Goal: Task Accomplishment & Management: Use online tool/utility

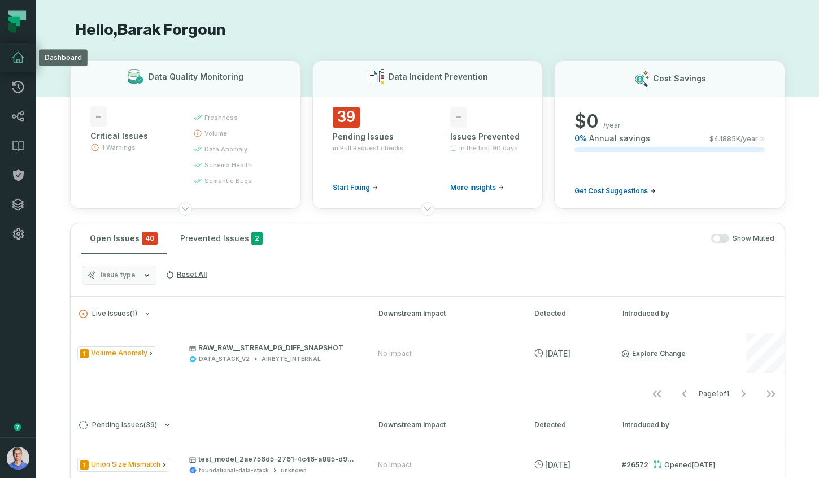
click at [24, 56] on icon at bounding box center [18, 58] width 14 height 14
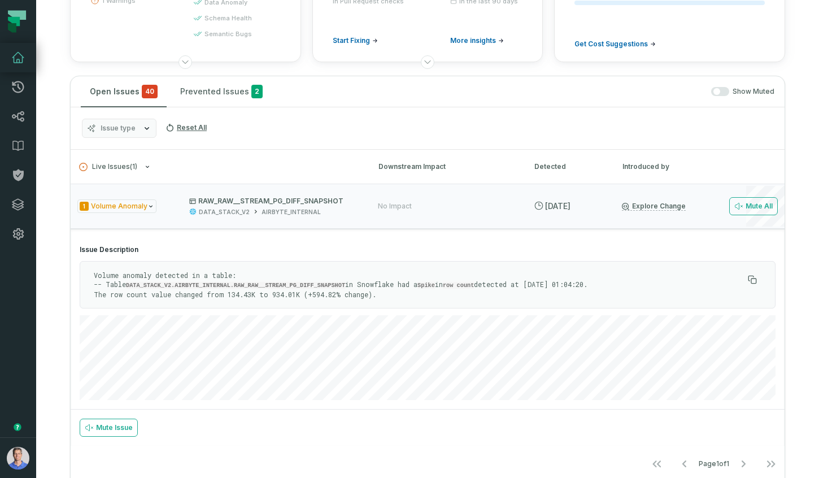
scroll to position [193, 0]
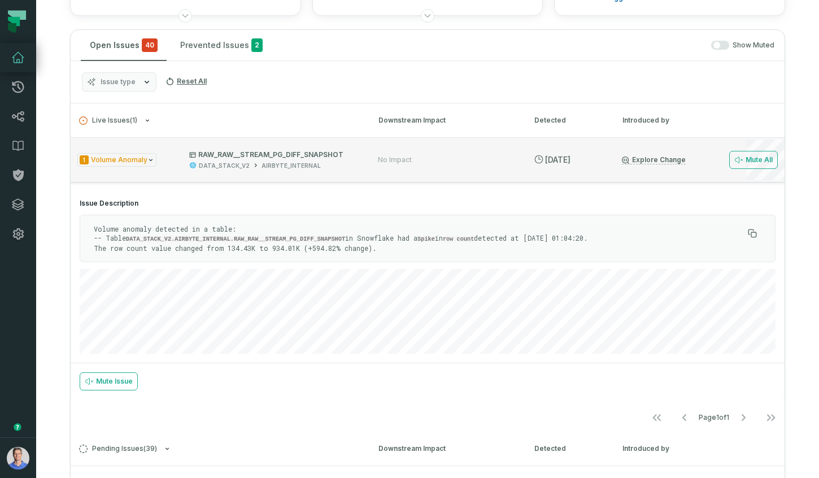
click at [237, 156] on p "RAW_RAW__STREAM_PG_DIFF_SNAPSHOT" at bounding box center [273, 154] width 168 height 9
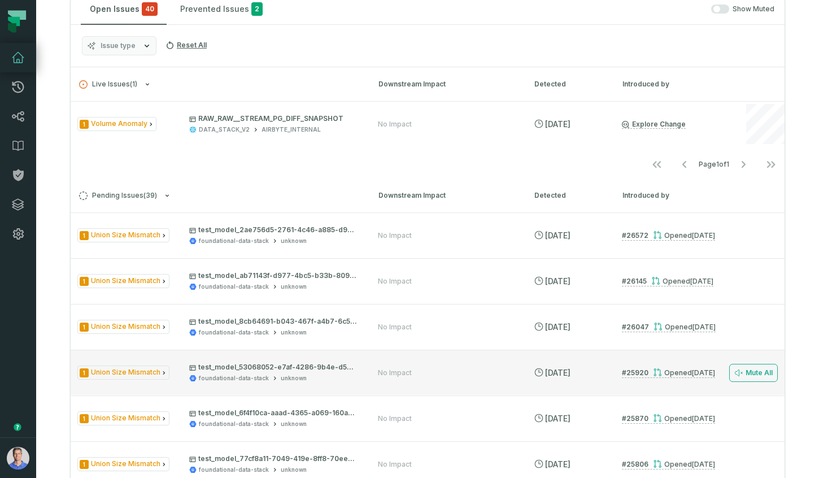
scroll to position [0, 0]
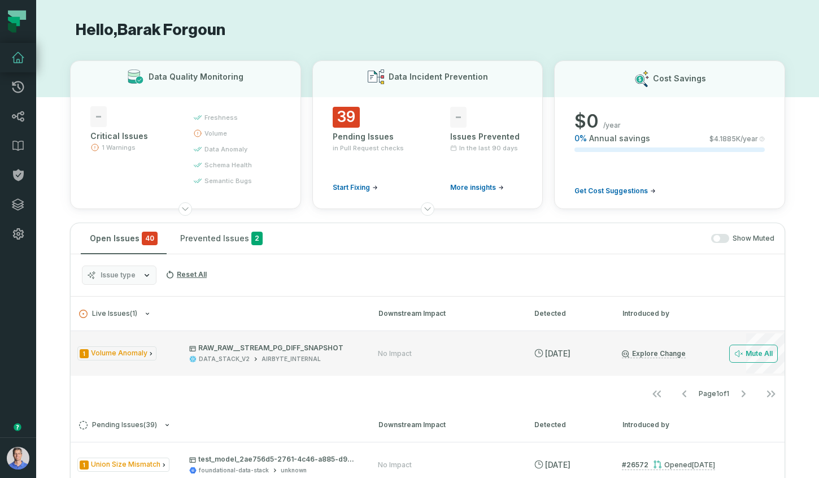
click at [464, 350] on div "No Impact" at bounding box center [446, 353] width 136 height 9
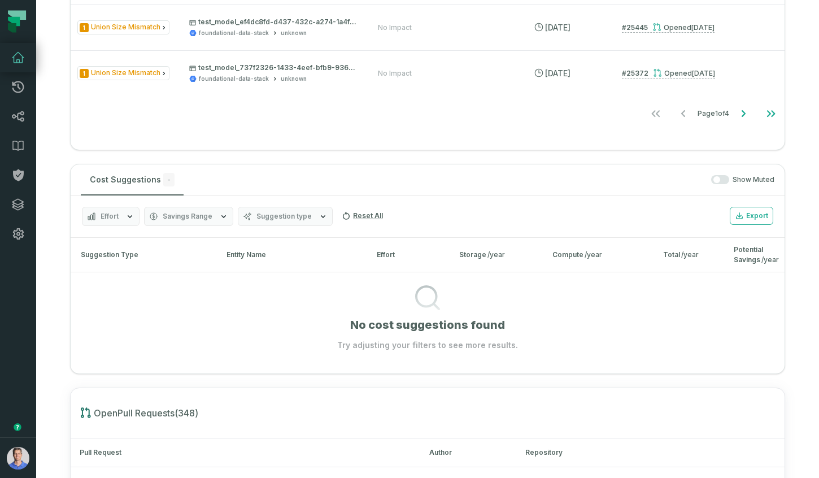
scroll to position [979, 0]
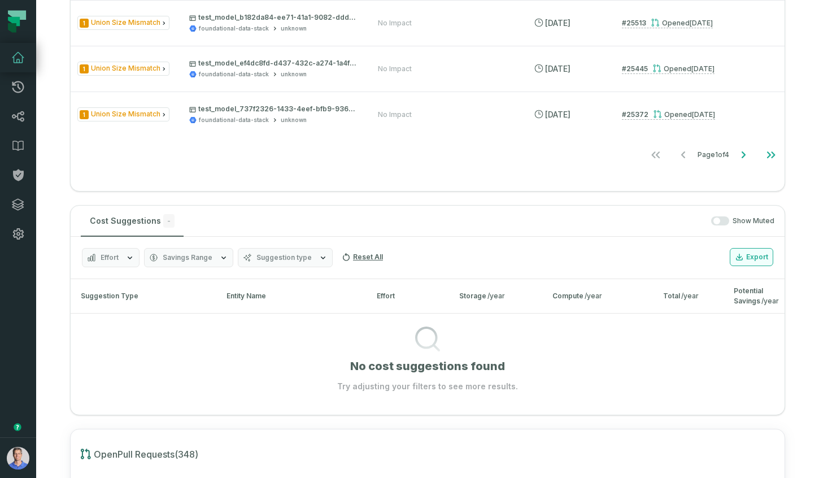
click at [751, 252] on button "Export" at bounding box center [751, 257] width 43 height 18
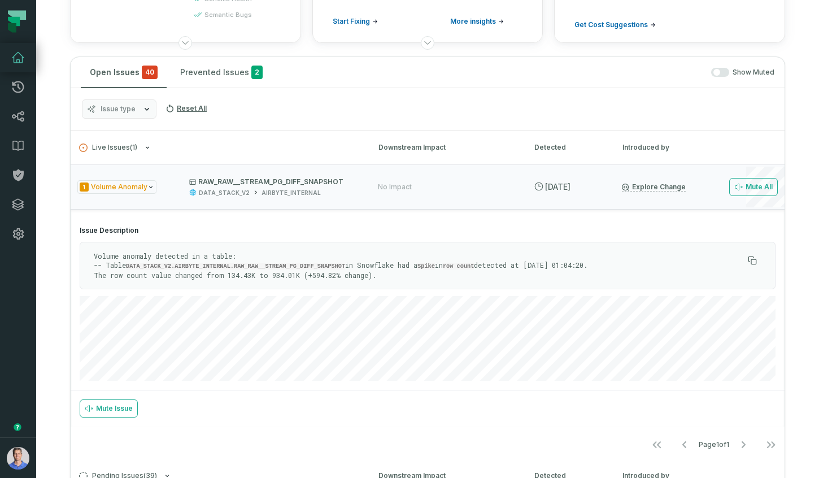
scroll to position [0, 0]
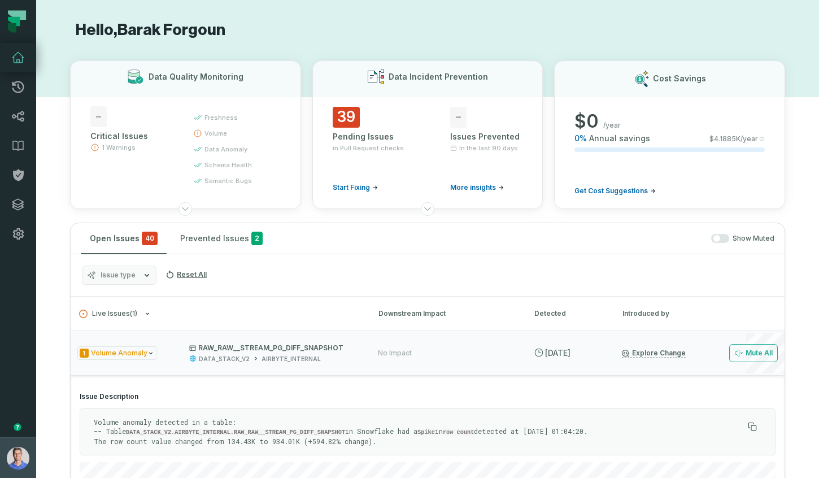
click at [20, 456] on img "button" at bounding box center [18, 458] width 23 height 23
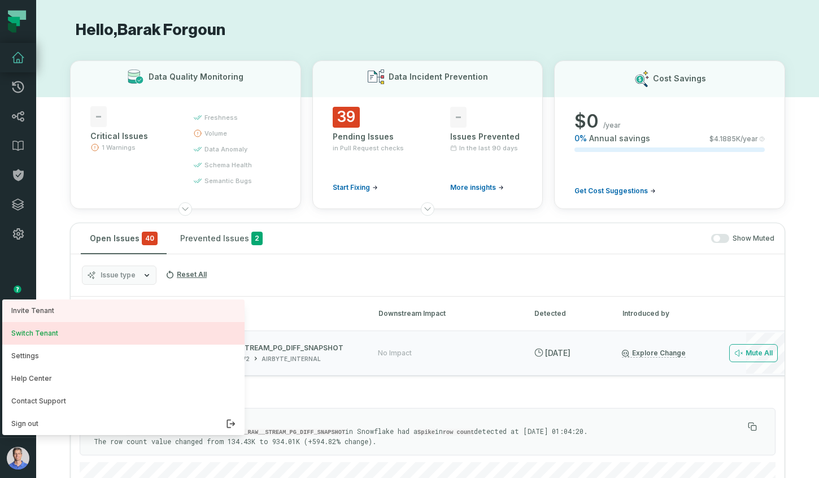
click at [64, 335] on button "Switch Tenant" at bounding box center [123, 333] width 242 height 23
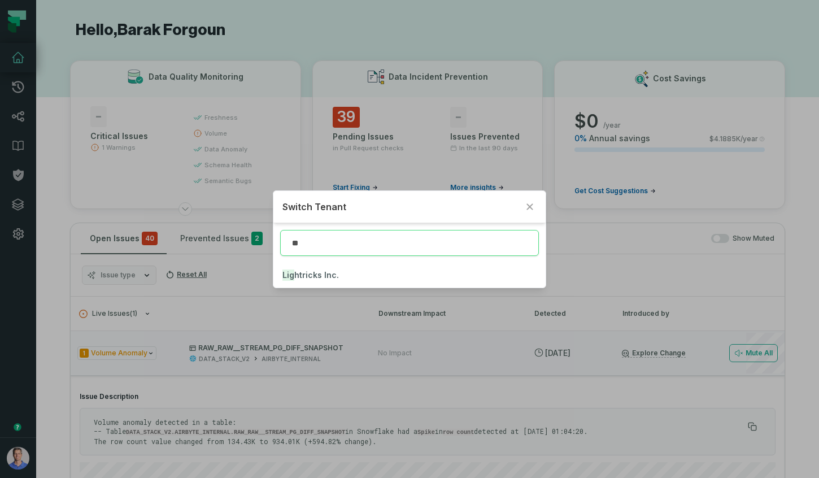
type input "*"
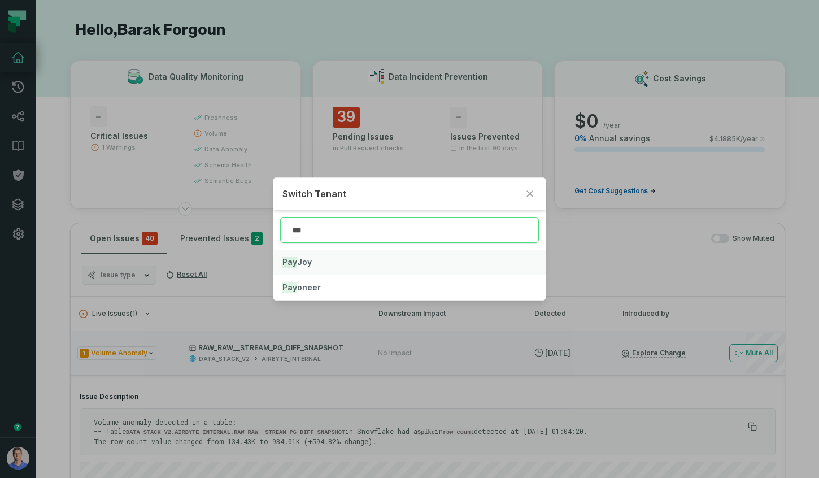
type input "***"
click at [296, 256] on mark "Pay" at bounding box center [289, 261] width 15 height 11
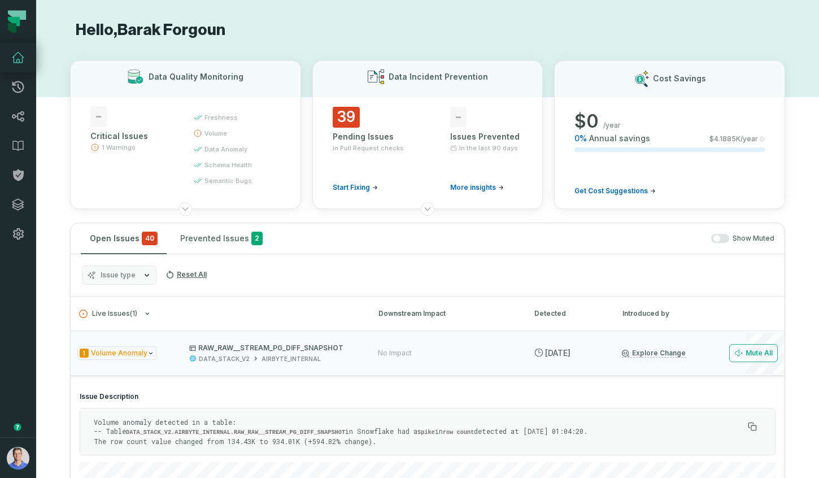
click at [20, 62] on icon at bounding box center [18, 58] width 14 height 14
click at [18, 114] on icon at bounding box center [18, 117] width 14 height 14
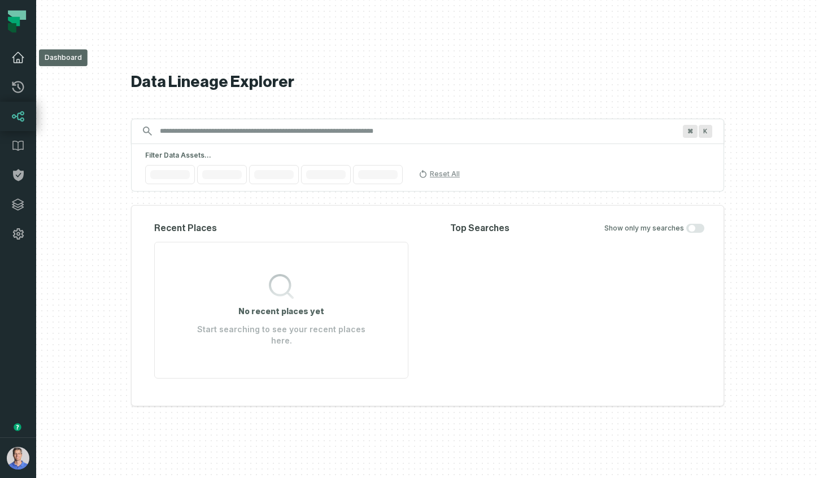
click at [18, 66] on link "Dashboard" at bounding box center [18, 57] width 36 height 29
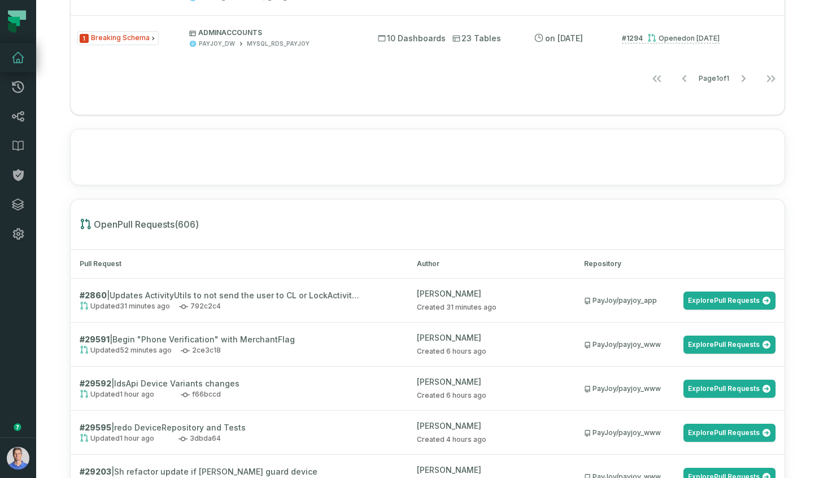
scroll to position [1003, 0]
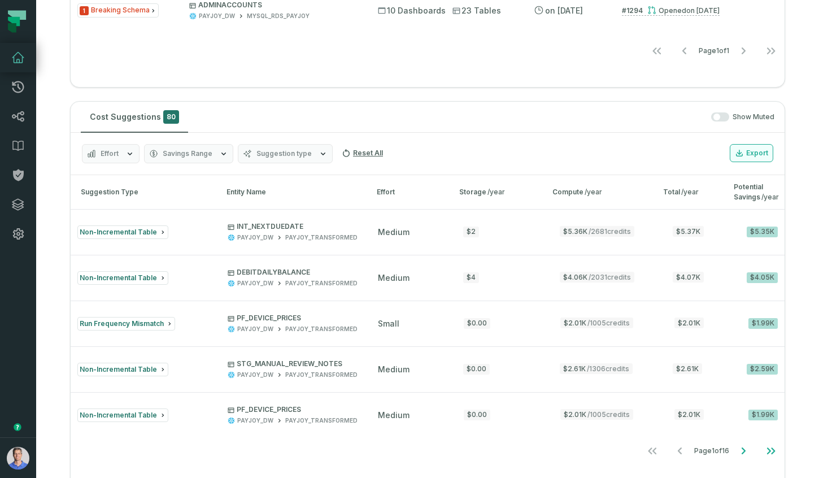
click at [754, 153] on button "Export" at bounding box center [751, 153] width 43 height 18
click at [124, 153] on button "Effort" at bounding box center [111, 153] width 58 height 19
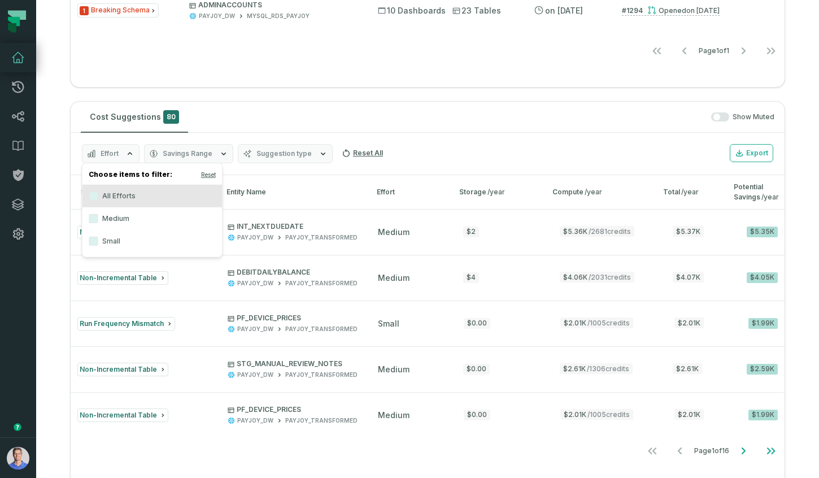
click at [172, 155] on span "Savings Range" at bounding box center [188, 153] width 50 height 9
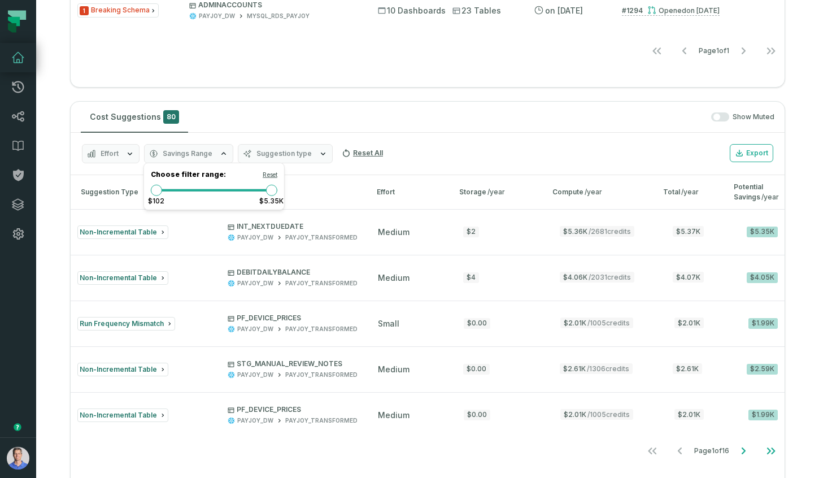
click at [252, 147] on button "Suggestion type" at bounding box center [285, 153] width 95 height 19
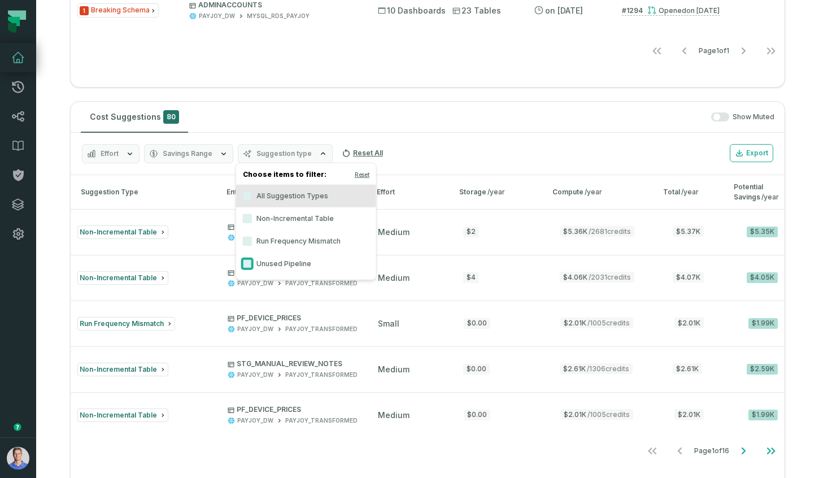
click at [243, 263] on button "Unused Pipeline" at bounding box center [247, 263] width 9 height 9
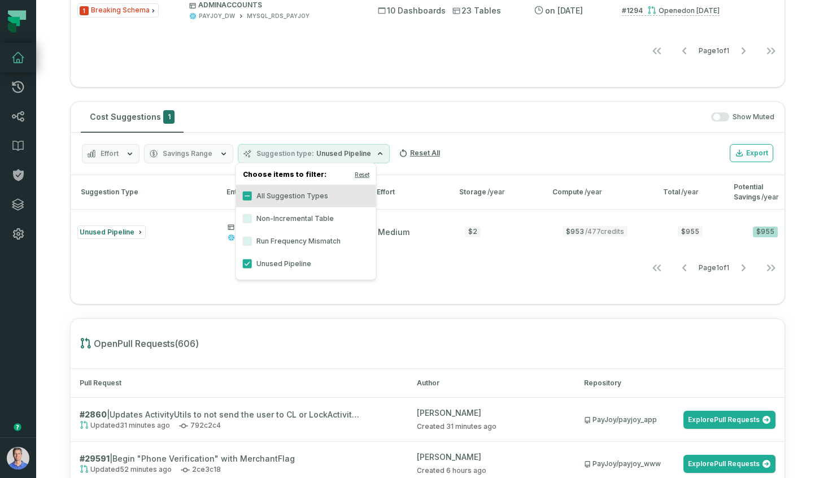
click at [626, 148] on div "Effort Savings Range Suggestion type Unused Pipeline Reset All Export" at bounding box center [428, 154] width 714 height 42
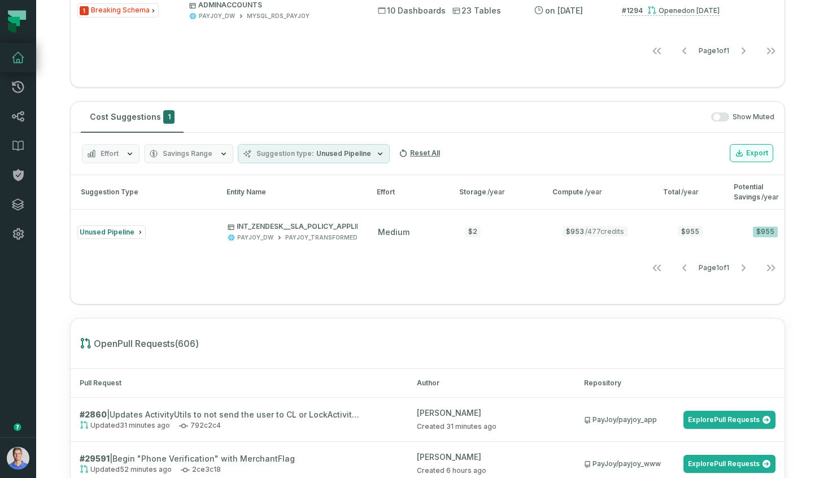
click at [746, 154] on button "Export" at bounding box center [751, 153] width 43 height 18
